Goal: Information Seeking & Learning: Check status

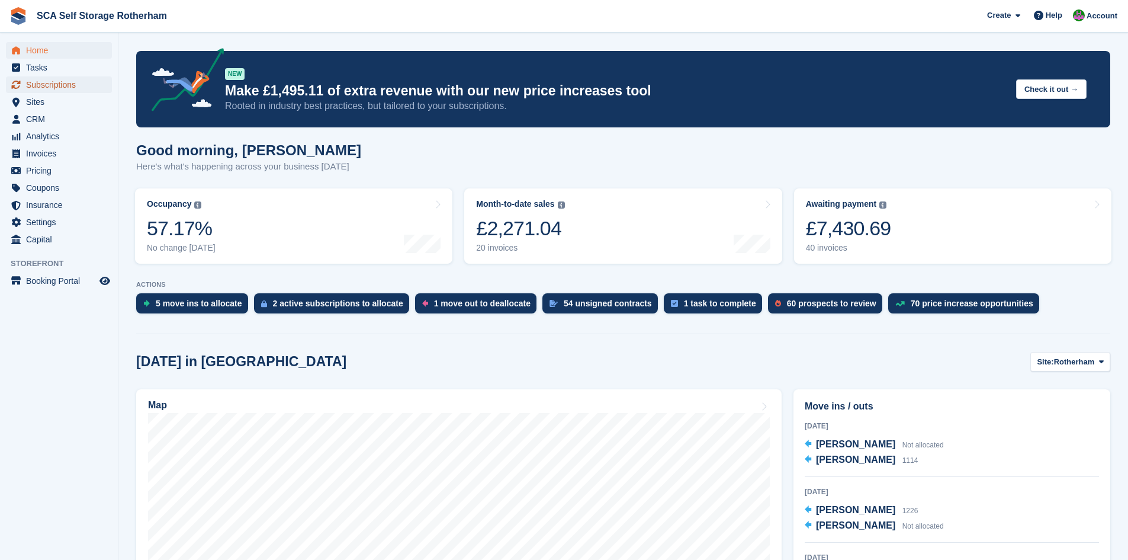
click at [55, 87] on span "Subscriptions" at bounding box center [61, 84] width 71 height 17
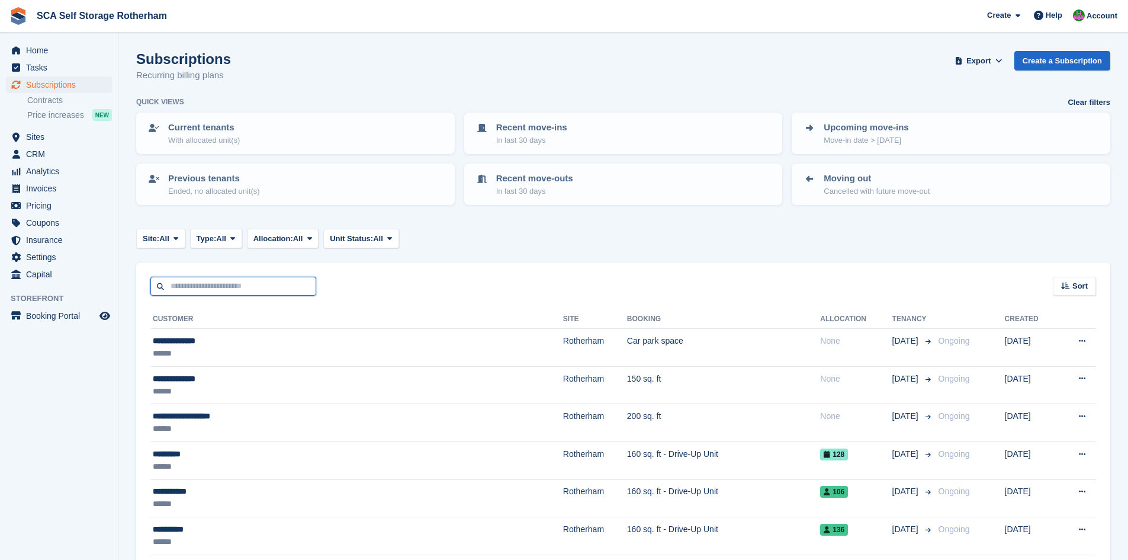
click at [283, 284] on input "text" at bounding box center [233, 287] width 166 height 20
type input "*****"
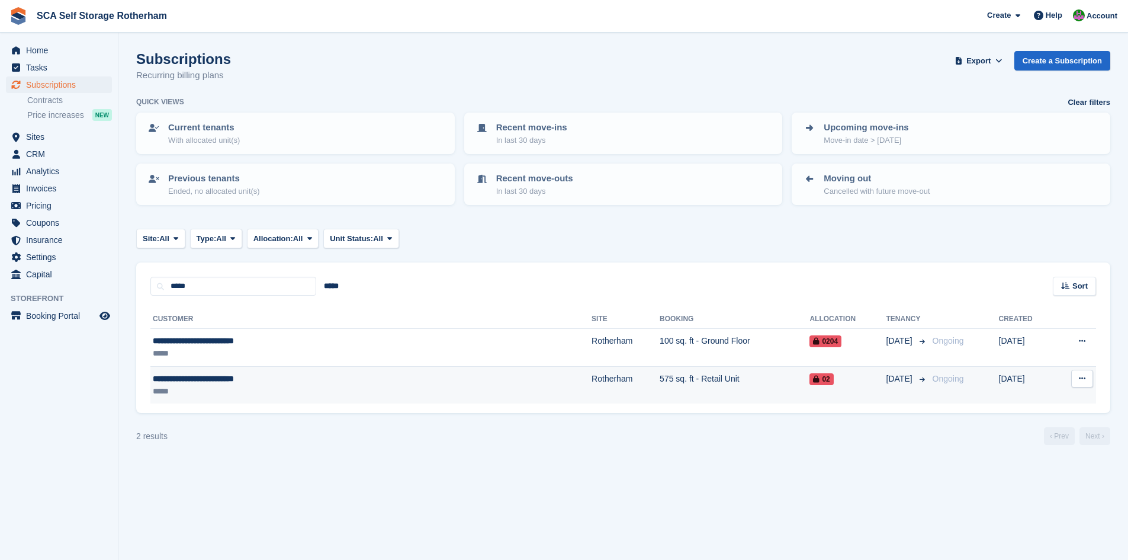
click at [660, 386] on td "575 sq. ft - Retail Unit" at bounding box center [735, 384] width 150 height 37
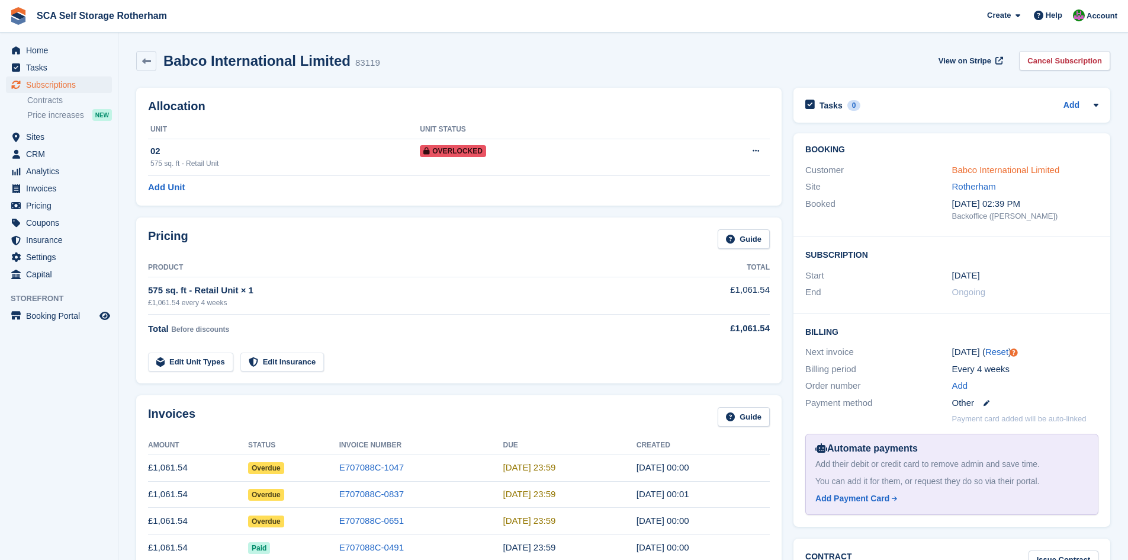
click at [995, 166] on link "Babco International Limited" at bounding box center [1007, 170] width 108 height 10
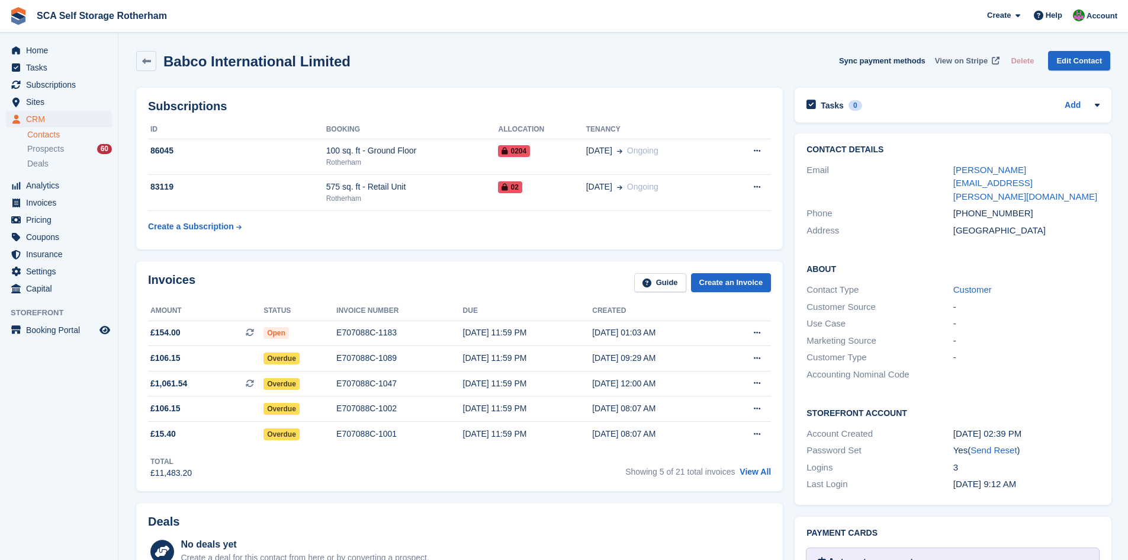
click at [958, 64] on span "View on Stripe" at bounding box center [961, 61] width 53 height 12
click at [442, 159] on div "Rotherham" at bounding box center [412, 162] width 172 height 11
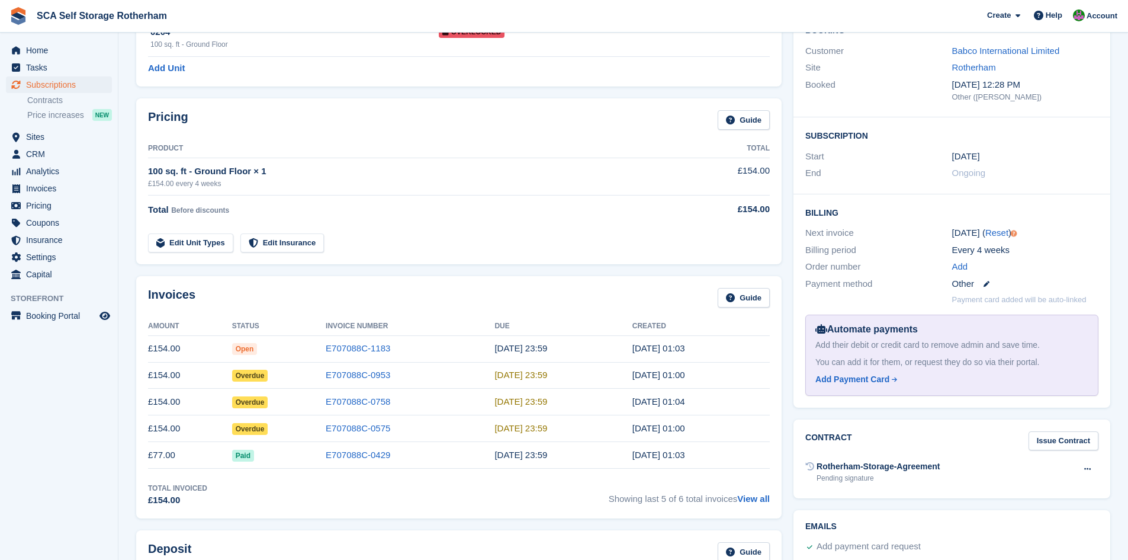
scroll to position [118, 0]
click at [997, 50] on link "Babco International Limited" at bounding box center [1007, 51] width 108 height 10
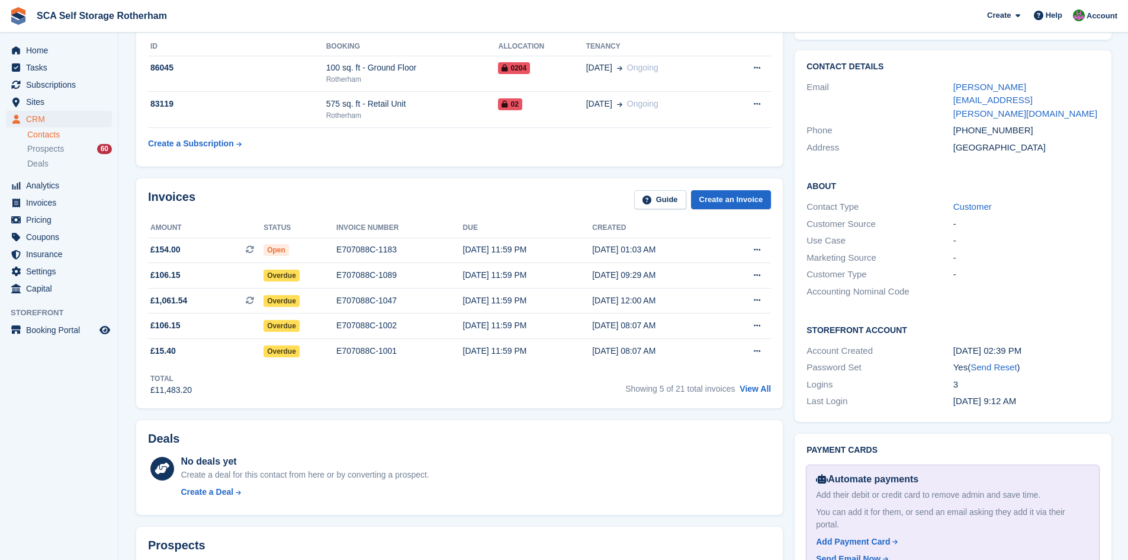
scroll to position [89, 0]
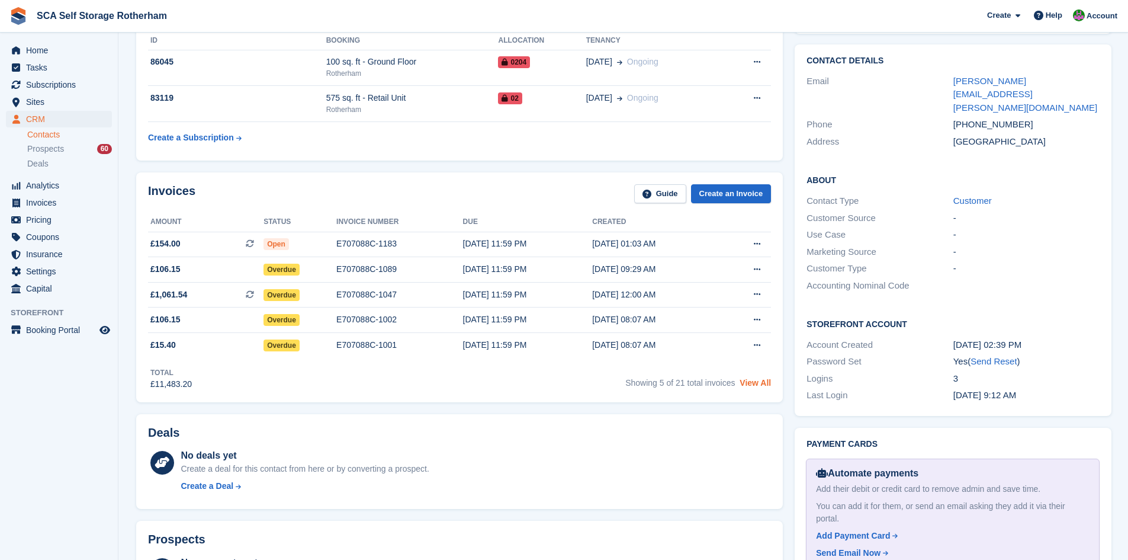
click at [753, 384] on link "View All" at bounding box center [755, 382] width 31 height 9
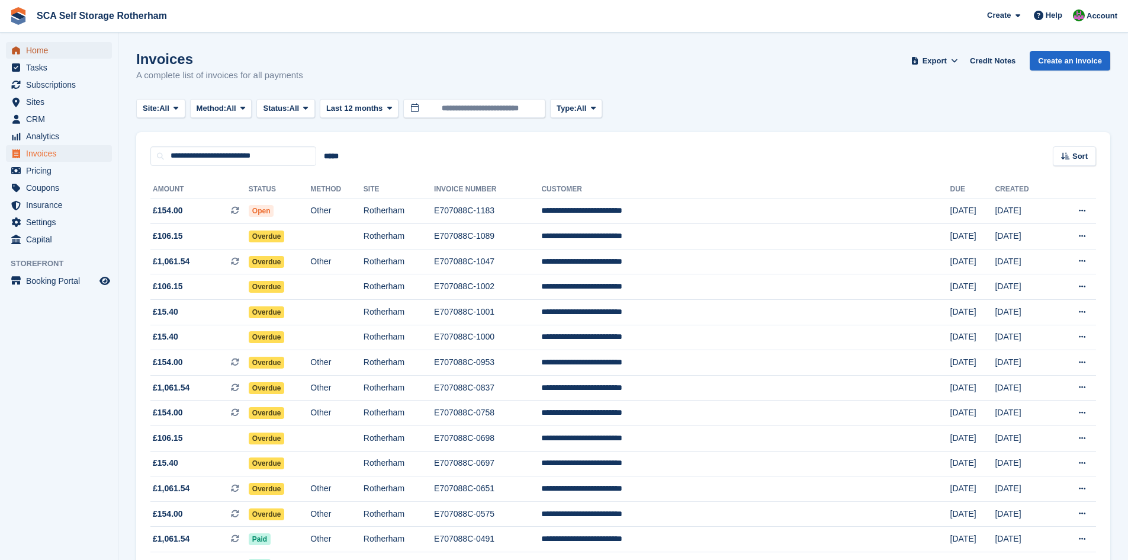
click at [57, 53] on span "Home" at bounding box center [61, 50] width 71 height 17
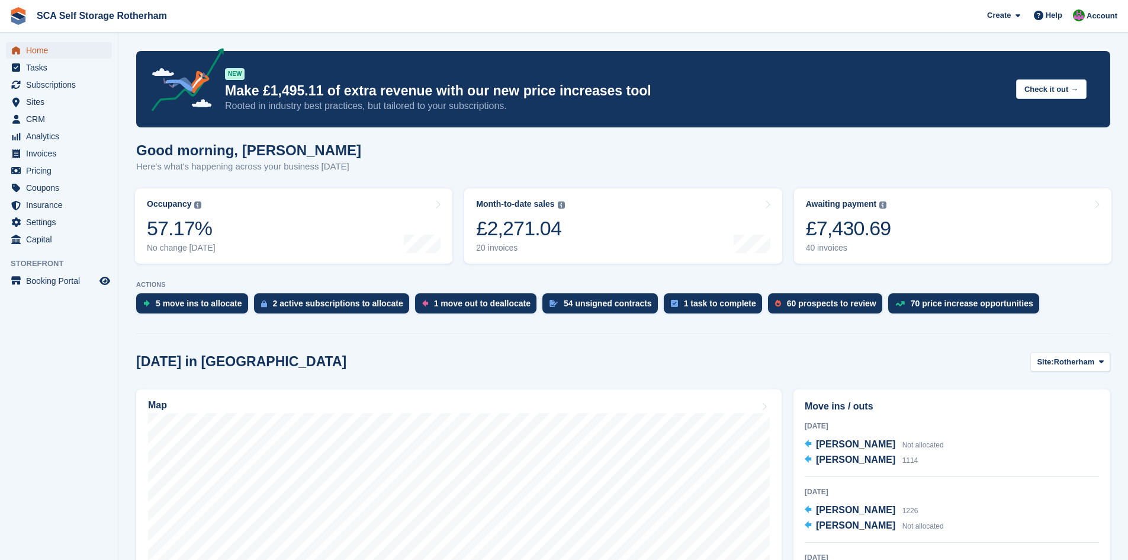
click at [41, 51] on span "Home" at bounding box center [61, 50] width 71 height 17
